Goal: Transaction & Acquisition: Purchase product/service

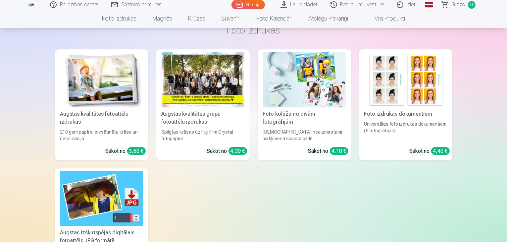
scroll to position [148, 0]
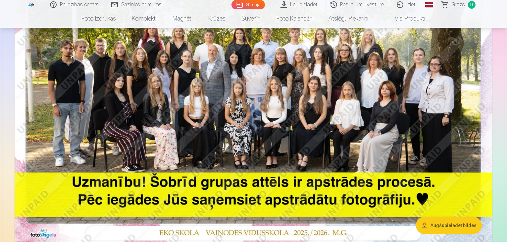
click at [250, 210] on img at bounding box center [254, 84] width 478 height 319
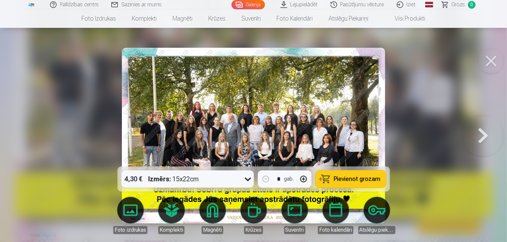
scroll to position [148, 0]
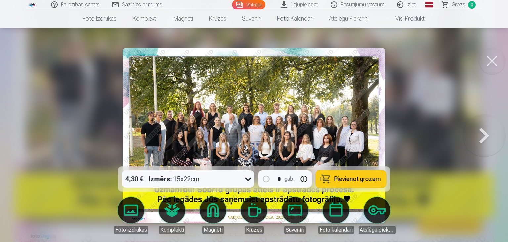
click at [497, 64] on button at bounding box center [492, 61] width 26 height 26
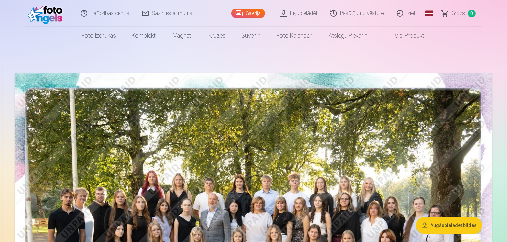
click at [467, 229] on button "Augšupielādēt bildes" at bounding box center [449, 224] width 66 height 17
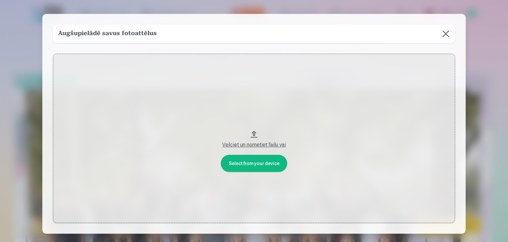
click at [447, 33] on button at bounding box center [446, 33] width 19 height 19
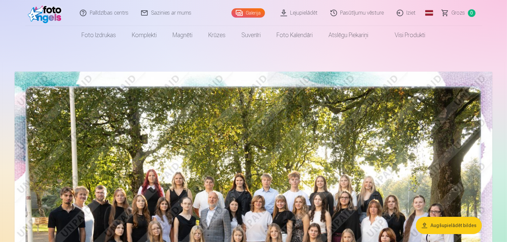
scroll to position [1, 0]
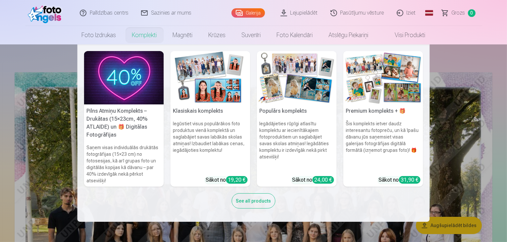
click at [143, 36] on link "Komplekti" at bounding box center [144, 35] width 41 height 19
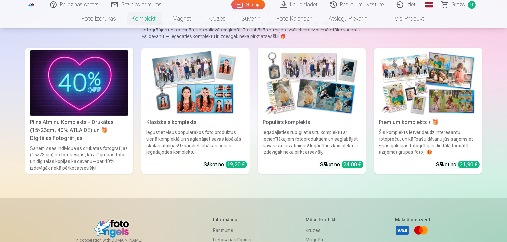
scroll to position [63, 0]
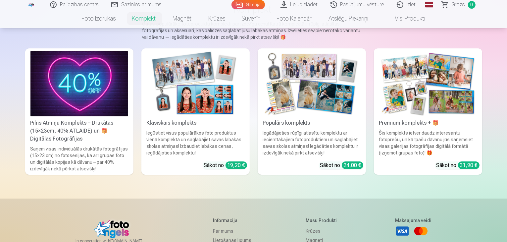
click at [175, 99] on img at bounding box center [196, 83] width 98 height 65
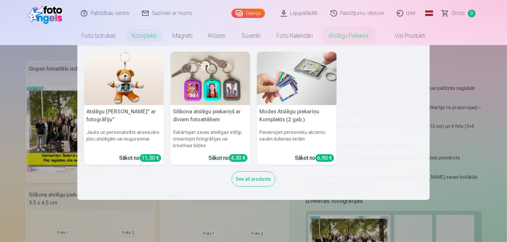
scroll to position [21, 0]
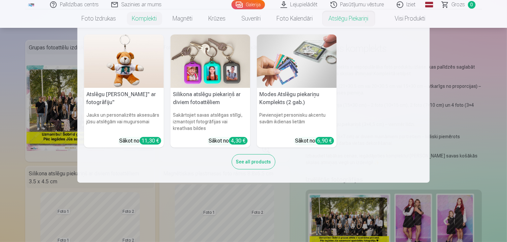
click at [466, 59] on nav "Atslēgu piekariņš Lācītis" ar fotogrāfiju" Jauks un personalizēts aksesuārs jūs…" at bounding box center [253, 105] width 507 height 155
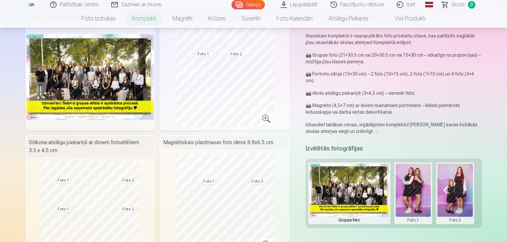
scroll to position [52, 0]
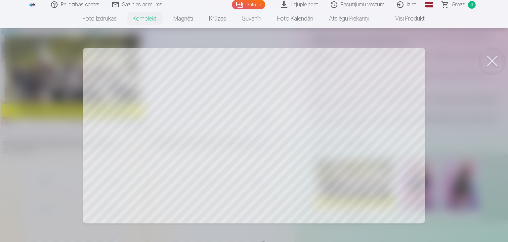
click at [131, 111] on div at bounding box center [254, 121] width 508 height 242
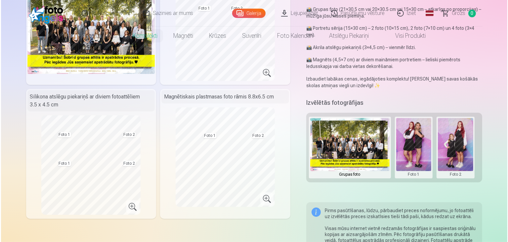
scroll to position [140, 0]
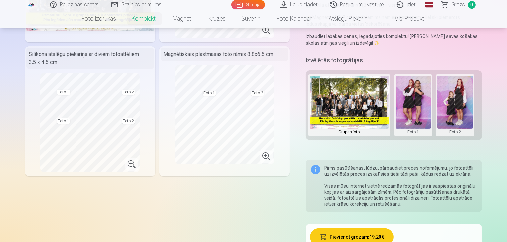
click at [410, 104] on button at bounding box center [413, 104] width 35 height 59
click at [413, 96] on button "Nomainiet foto" at bounding box center [418, 98] width 54 height 19
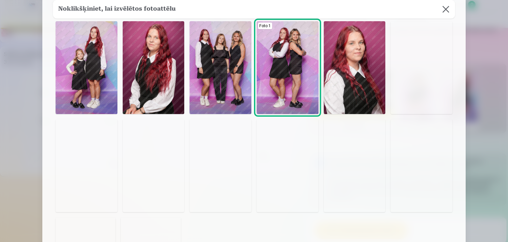
scroll to position [34, 0]
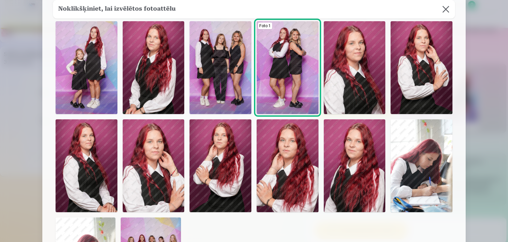
click at [97, 165] on img at bounding box center [87, 165] width 62 height 93
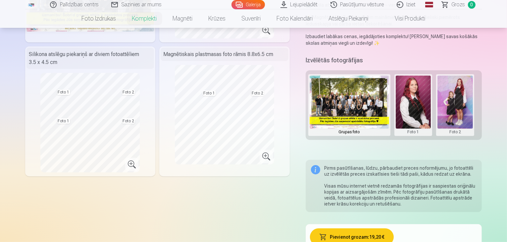
click at [463, 114] on button at bounding box center [454, 104] width 35 height 59
click at [457, 92] on button "Nomainiet foto" at bounding box center [460, 98] width 54 height 19
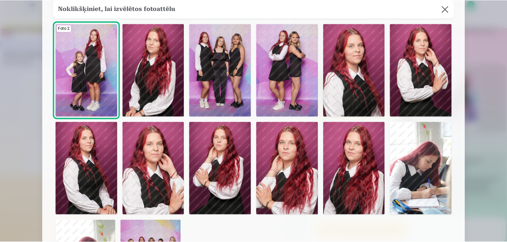
scroll to position [32, 0]
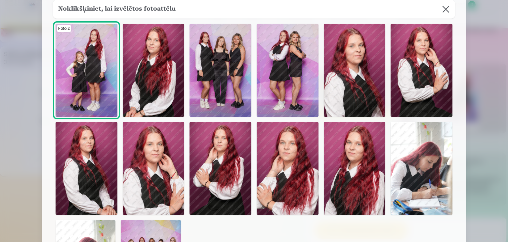
click at [309, 172] on img at bounding box center [288, 168] width 62 height 93
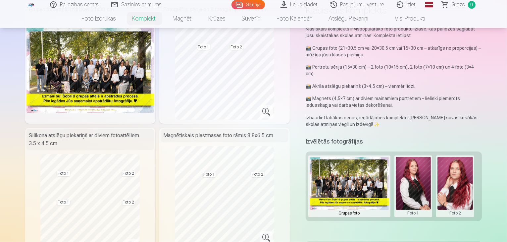
scroll to position [60, 0]
click at [369, 183] on button at bounding box center [349, 185] width 79 height 59
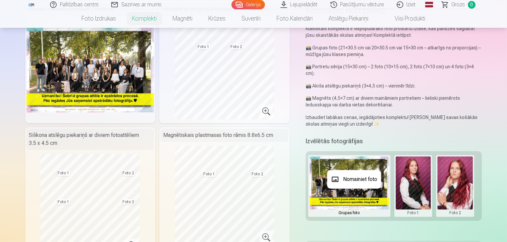
drag, startPoint x: 368, startPoint y: 182, endPoint x: 345, endPoint y: 178, distance: 23.2
click at [345, 178] on button "Nomainiet foto" at bounding box center [354, 179] width 54 height 19
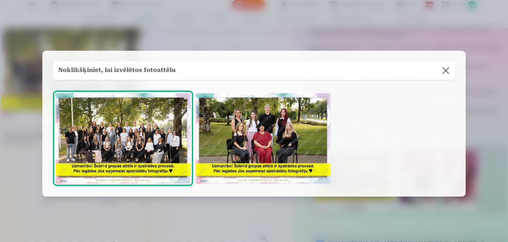
click at [262, 139] on img at bounding box center [263, 138] width 135 height 90
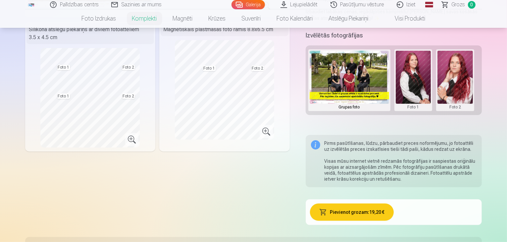
scroll to position [166, 0]
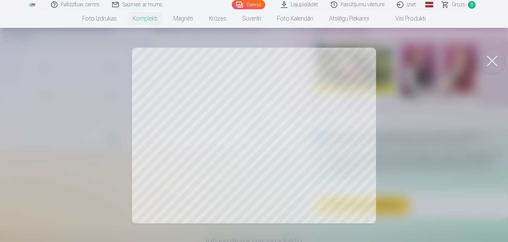
click at [320, 119] on div at bounding box center [254, 121] width 508 height 242
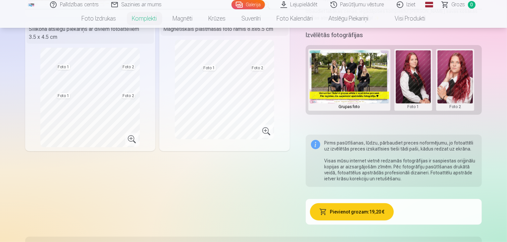
click at [232, 188] on div "Komplekta saturs Grupas fotoattēlu izdrukas 21x30 cm Fotogrāfiju sērija no 8 fo…" at bounding box center [157, 63] width 264 height 337
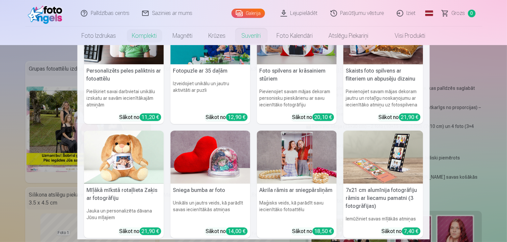
scroll to position [44, 0]
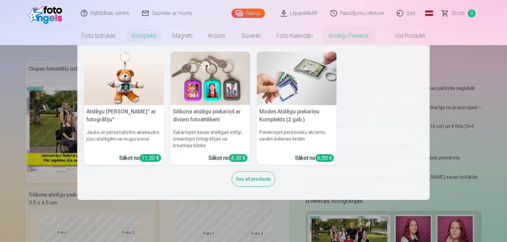
click at [464, 132] on nav "Atslēgu piekariņš Lācītis" ar fotogrāfiju" Jauks un personalizēts aksesuārs jūs…" at bounding box center [253, 122] width 507 height 155
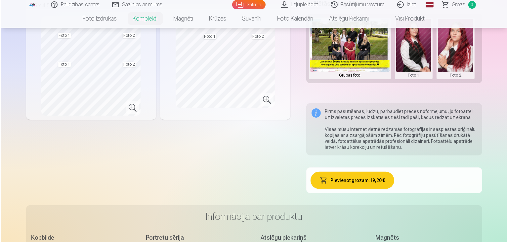
scroll to position [197, 0]
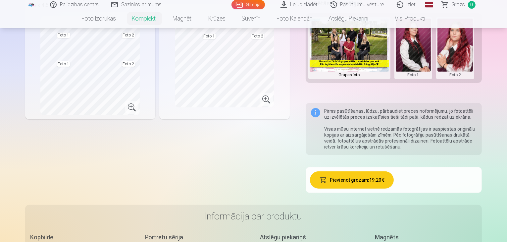
click at [381, 173] on button "Pievienot grozam : 19,20 €" at bounding box center [352, 179] width 84 height 17
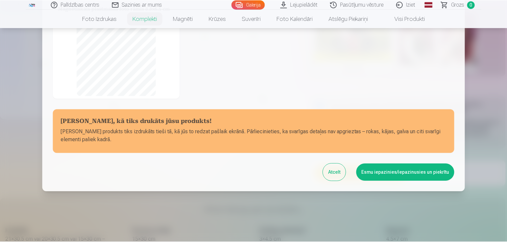
scroll to position [138, 0]
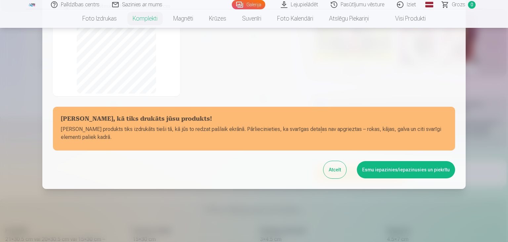
click at [392, 163] on button "Esmu iepazinies/iepazinusies un piekrītu" at bounding box center [406, 169] width 98 height 17
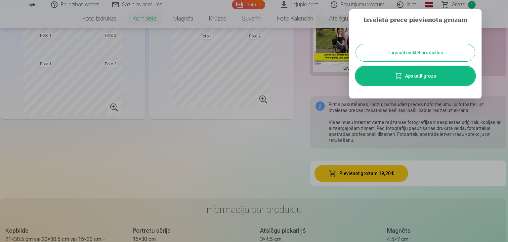
click at [240, 131] on div at bounding box center [254, 121] width 508 height 242
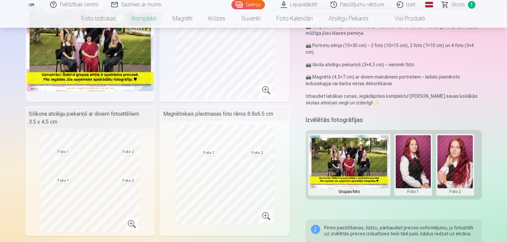
scroll to position [0, 0]
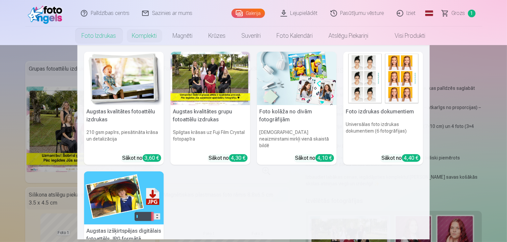
click at [106, 36] on link "Foto izdrukas" at bounding box center [99, 35] width 50 height 19
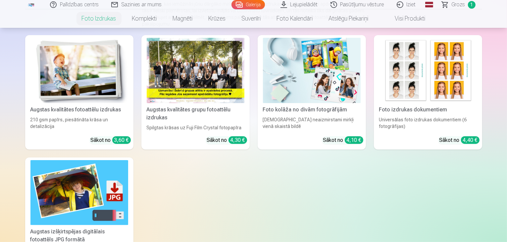
scroll to position [99, 0]
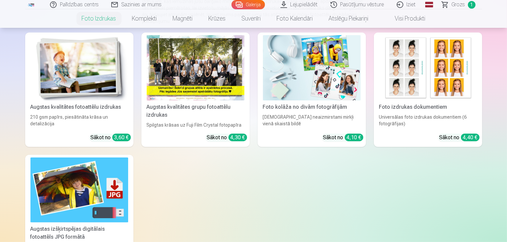
click at [179, 93] on div at bounding box center [196, 67] width 98 height 65
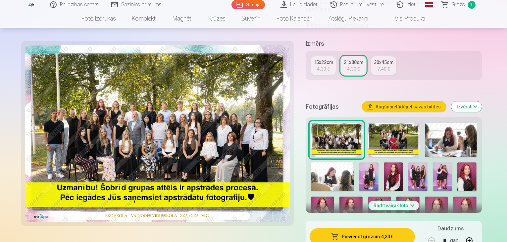
scroll to position [145, 0]
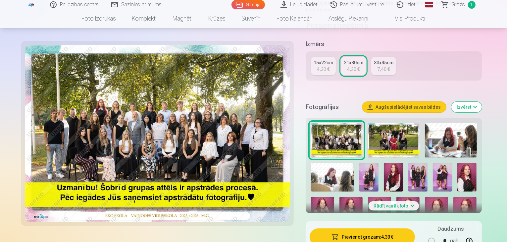
click at [408, 228] on button "Pievienot grozam : 4,30 €" at bounding box center [363, 236] width 106 height 17
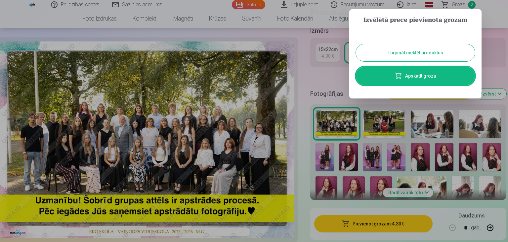
click at [316, 89] on div at bounding box center [254, 121] width 508 height 242
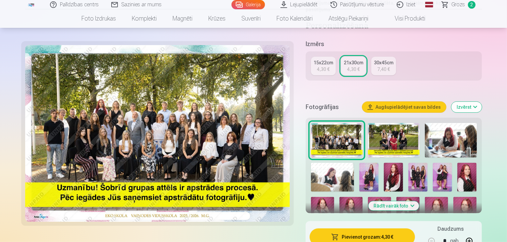
scroll to position [156, 0]
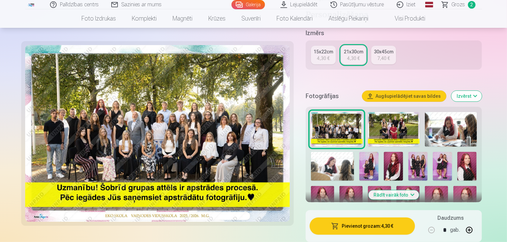
click at [425, 118] on img at bounding box center [451, 129] width 52 height 34
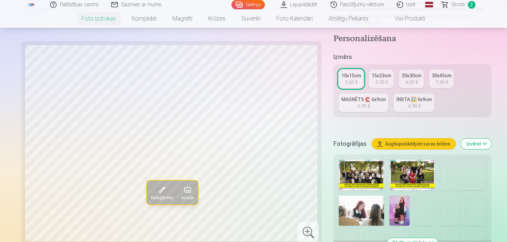
scroll to position [119, 0]
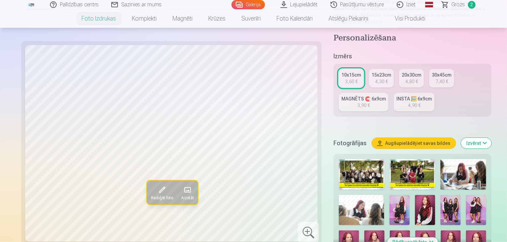
click at [440, 159] on img at bounding box center [463, 174] width 46 height 30
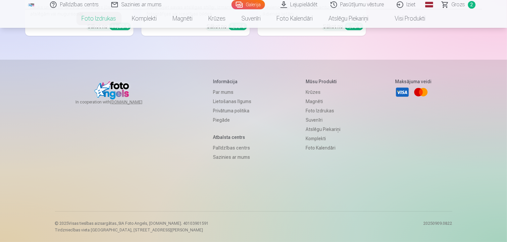
scroll to position [2545, 0]
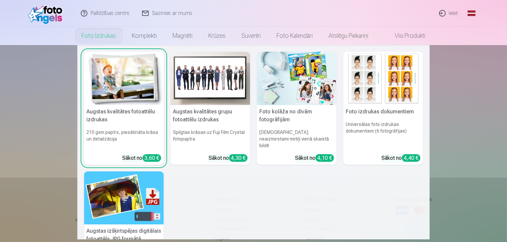
click at [53, 121] on nav "Augstas kvalitātes fotoattēlu izdrukas 210 gsm papīrs, piesātināta krāsa un det…" at bounding box center [253, 142] width 507 height 194
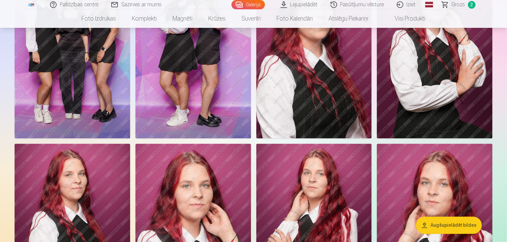
scroll to position [1249, 0]
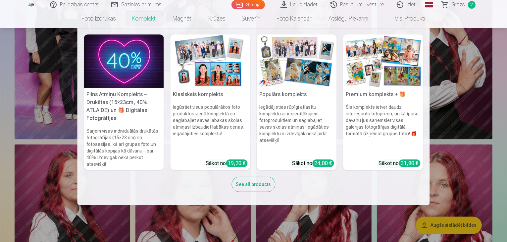
click at [194, 81] on img at bounding box center [210, 60] width 80 height 53
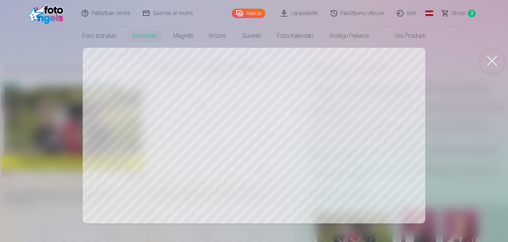
click at [484, 52] on body "Palīdzības centrs Sazinies ar mums Galerija Lejupielādēt Pasūtījumu vēsture Izi…" at bounding box center [254, 121] width 508 height 242
click at [497, 61] on button at bounding box center [492, 61] width 26 height 26
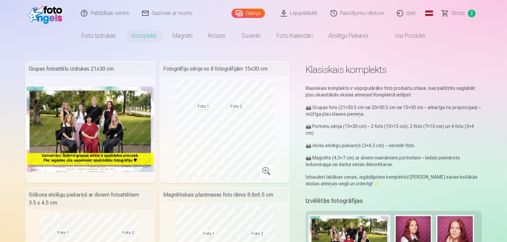
click at [457, 219] on button at bounding box center [454, 245] width 35 height 59
click at [453, 233] on button "Nomainiet foto" at bounding box center [460, 238] width 54 height 19
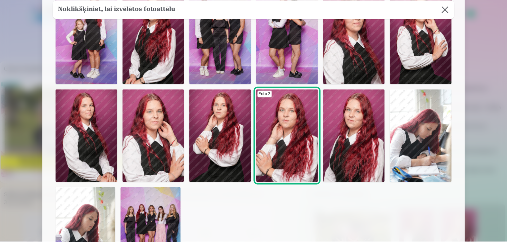
scroll to position [59, 0]
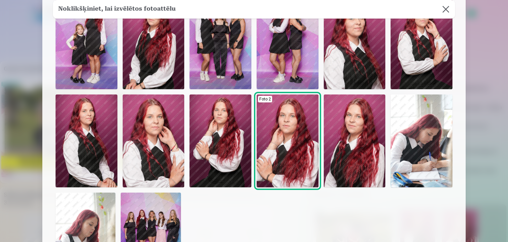
click at [416, 143] on img at bounding box center [422, 140] width 62 height 93
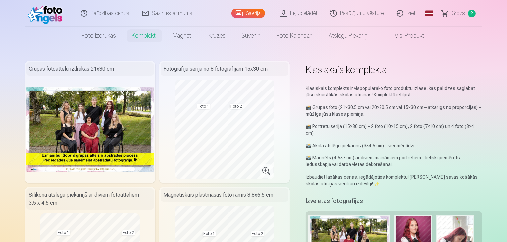
click at [466, 225] on button at bounding box center [454, 245] width 35 height 59
click at [459, 240] on button "Nomainiet foto" at bounding box center [460, 238] width 54 height 19
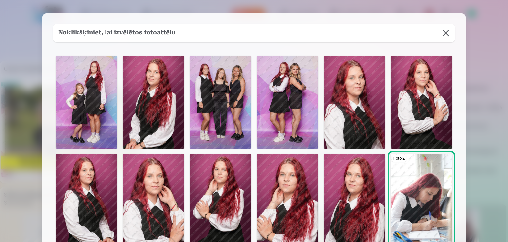
click at [154, 130] on img at bounding box center [154, 102] width 62 height 93
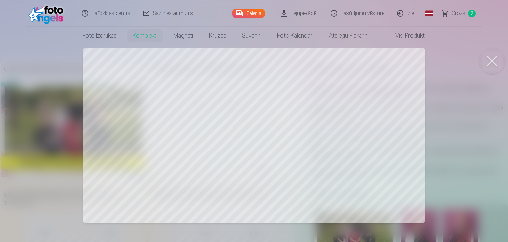
click at [489, 63] on button at bounding box center [492, 61] width 26 height 26
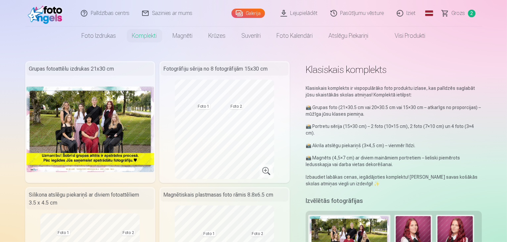
click at [421, 221] on button at bounding box center [413, 245] width 35 height 59
click at [423, 236] on button "Nomainiet foto" at bounding box center [418, 238] width 54 height 19
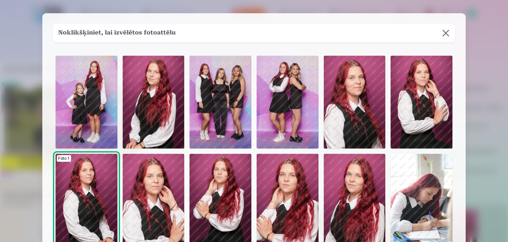
click at [345, 125] on img at bounding box center [355, 102] width 62 height 93
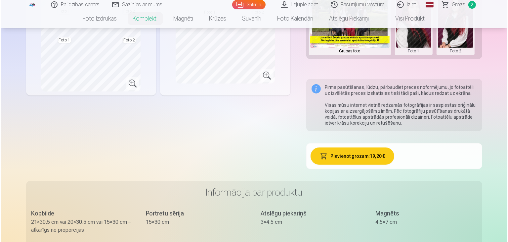
scroll to position [221, 0]
click at [374, 151] on button "Pievienot grozam : 19,20 €" at bounding box center [352, 155] width 84 height 17
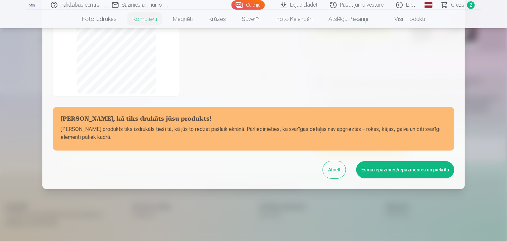
scroll to position [138, 0]
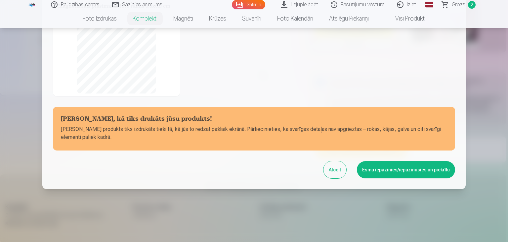
click at [413, 172] on button "Esmu iepazinies/iepazinusies un piekrītu" at bounding box center [406, 169] width 98 height 17
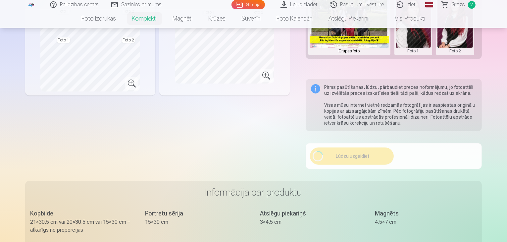
scroll to position [264, 0]
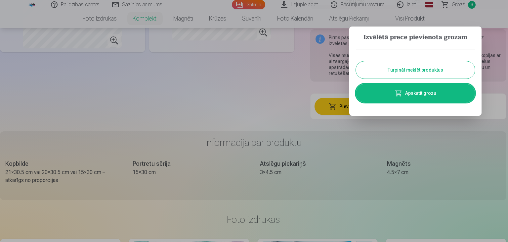
click at [297, 137] on div at bounding box center [254, 121] width 508 height 242
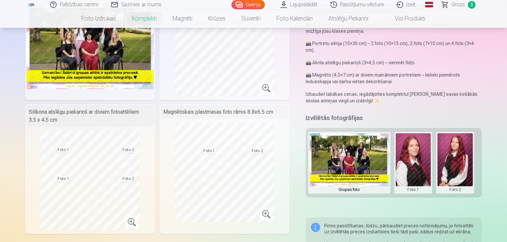
scroll to position [0, 0]
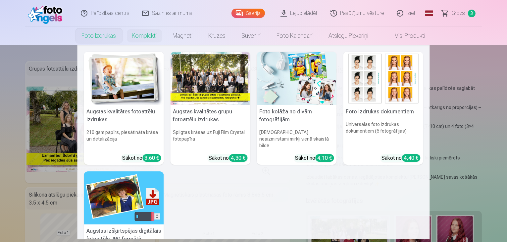
click at [98, 39] on link "Foto izdrukas" at bounding box center [99, 35] width 50 height 19
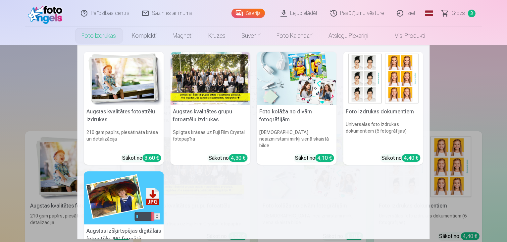
click at [120, 69] on img at bounding box center [124, 78] width 80 height 53
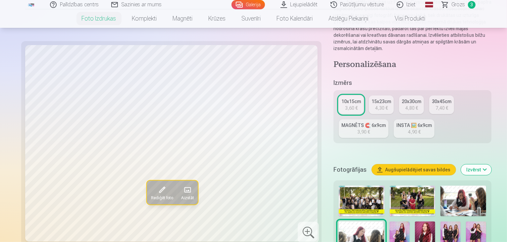
scroll to position [93, 0]
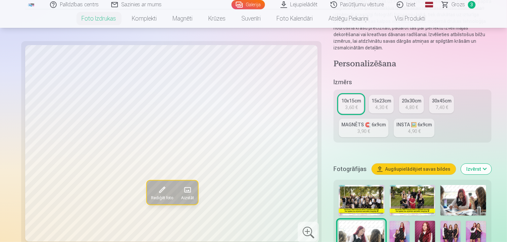
click at [177, 194] on button "Aizstāt" at bounding box center [187, 192] width 21 height 24
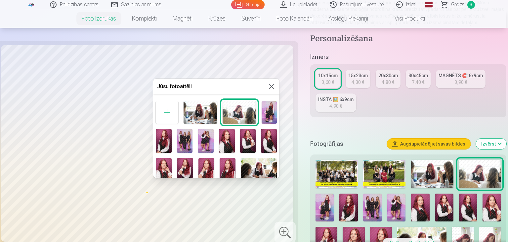
click at [238, 109] on img at bounding box center [240, 112] width 34 height 23
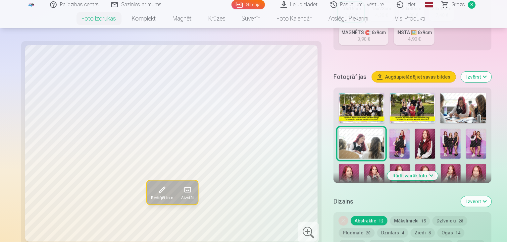
scroll to position [184, 0]
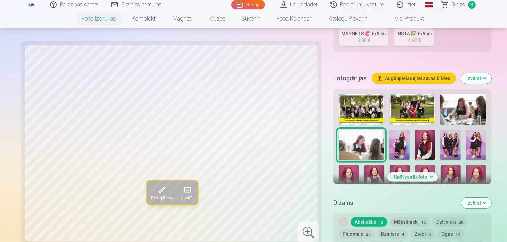
click at [416, 172] on button "Rādīt vairāk foto" at bounding box center [412, 176] width 51 height 9
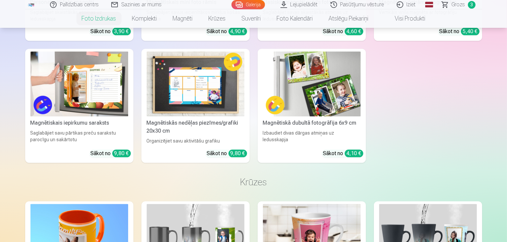
scroll to position [1296, 0]
